Goal: Transaction & Acquisition: Purchase product/service

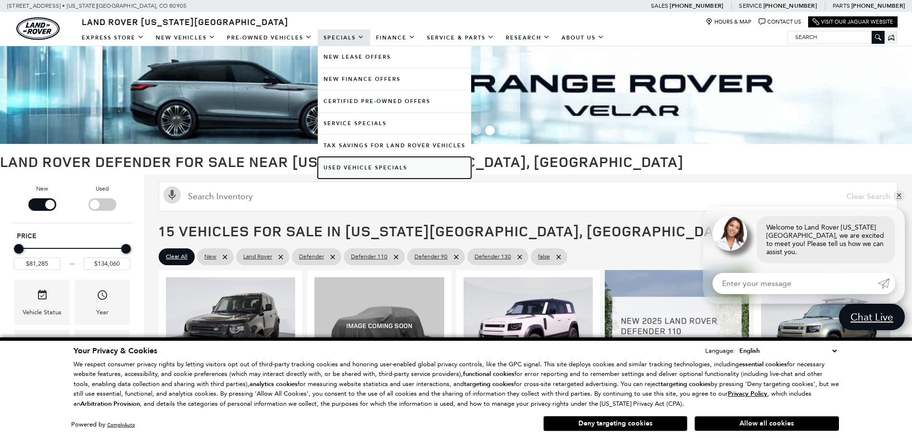
click at [377, 164] on link "Used Vehicle Specials" at bounding box center [394, 168] width 153 height 22
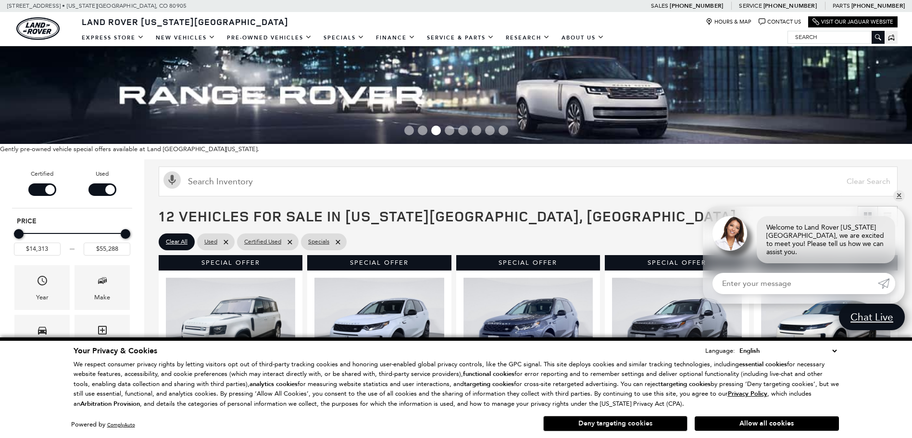
click at [648, 425] on button "Deny targeting cookies" at bounding box center [615, 423] width 144 height 15
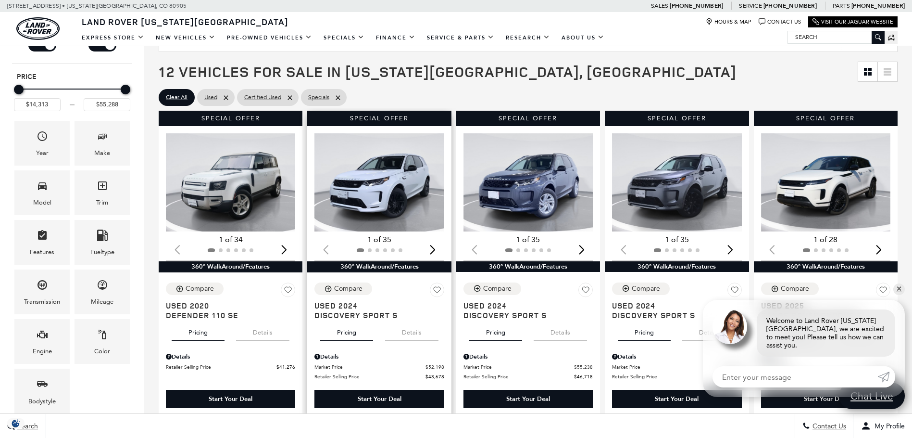
scroll to position [192, 0]
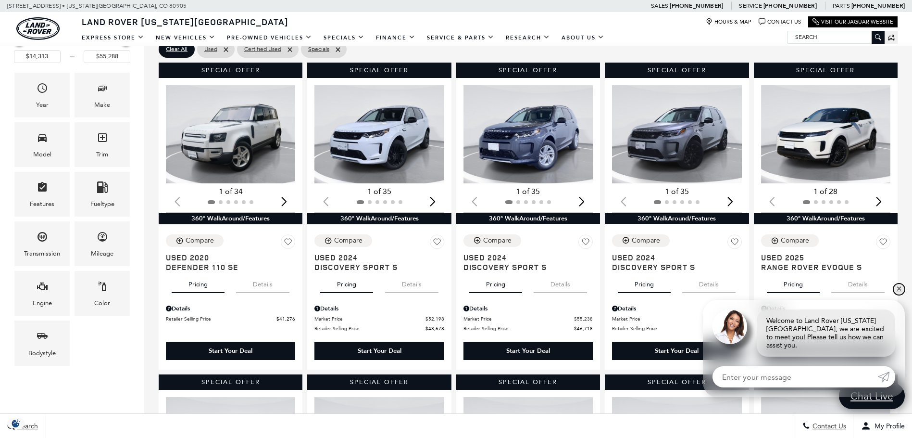
click at [899, 295] on link "✕" at bounding box center [900, 289] width 12 height 12
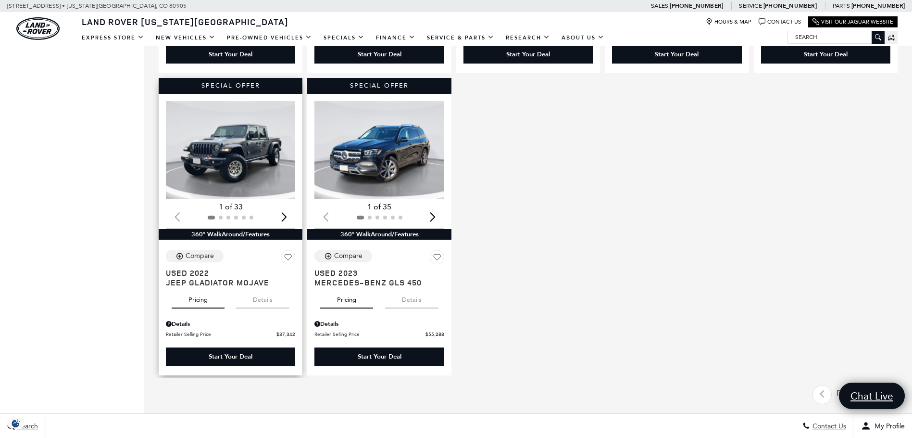
scroll to position [914, 0]
